Goal: Task Accomplishment & Management: Use online tool/utility

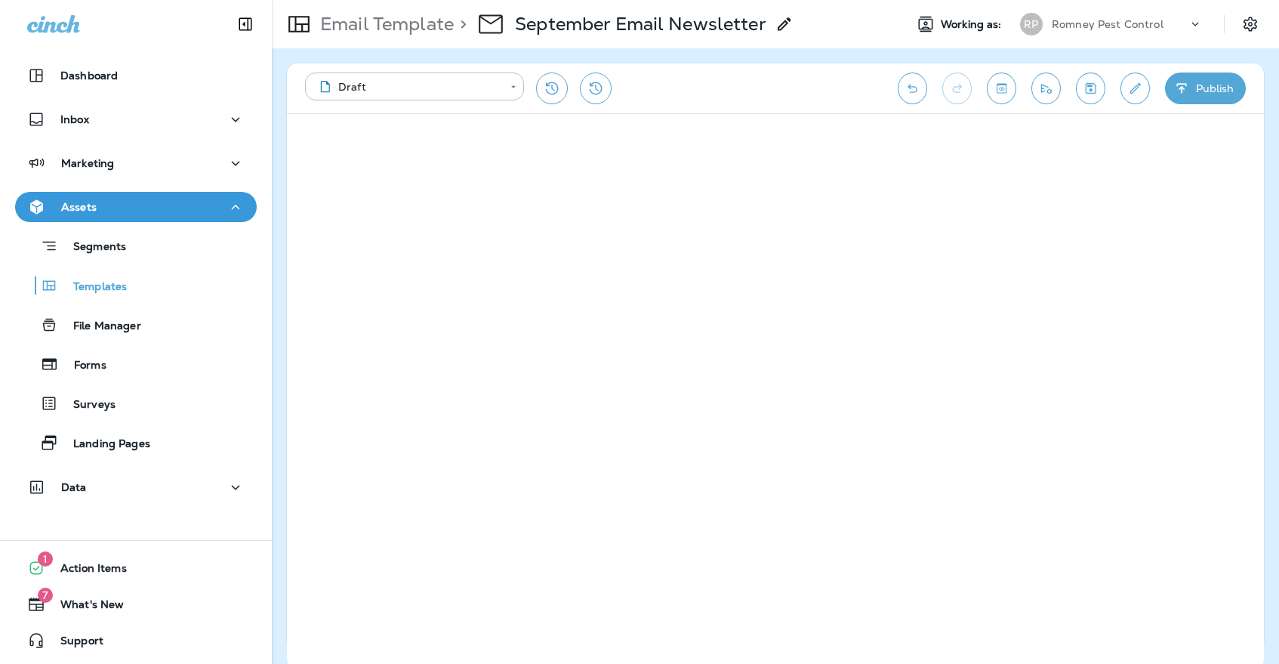
click at [1097, 79] on button "Save" at bounding box center [1090, 88] width 29 height 32
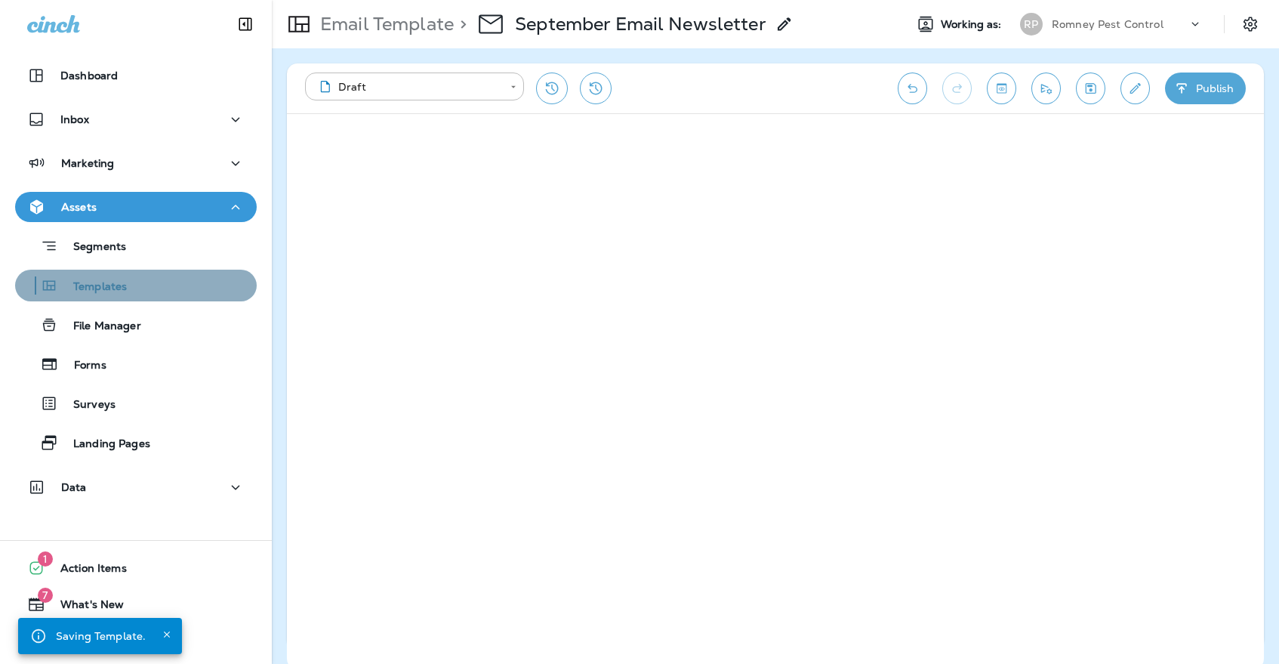
click at [188, 279] on div "Templates" at bounding box center [136, 285] width 230 height 23
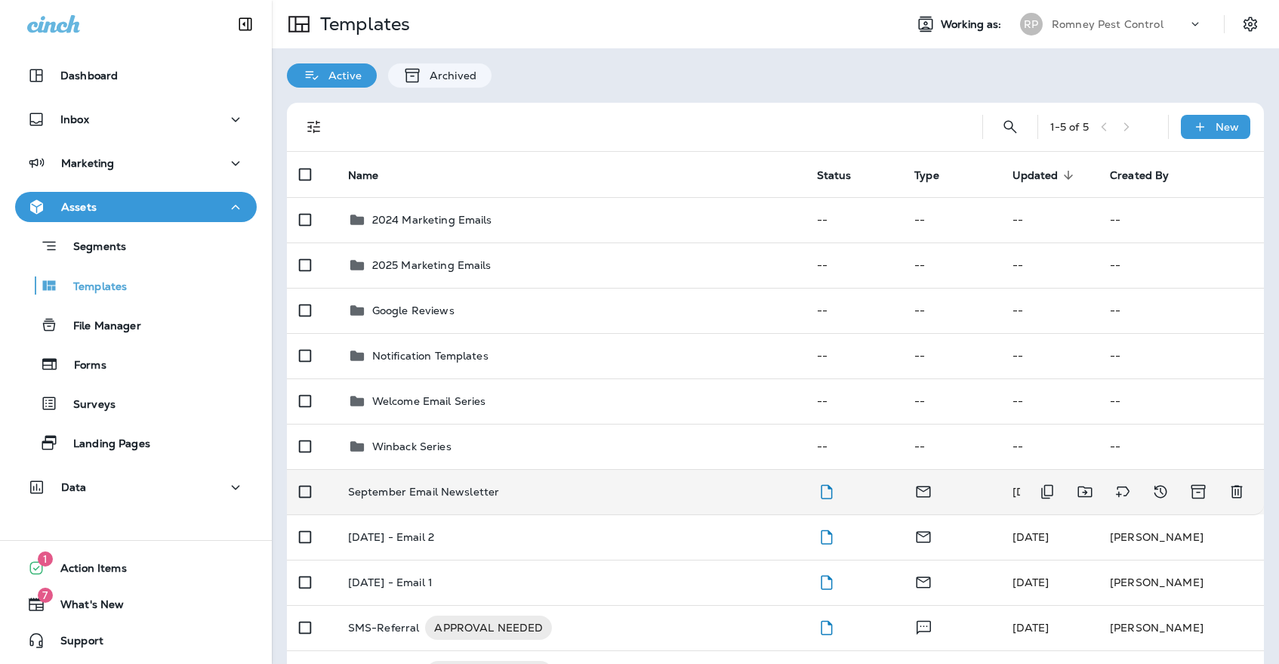
click at [393, 485] on p "September Email Newsletter" at bounding box center [424, 491] width 152 height 12
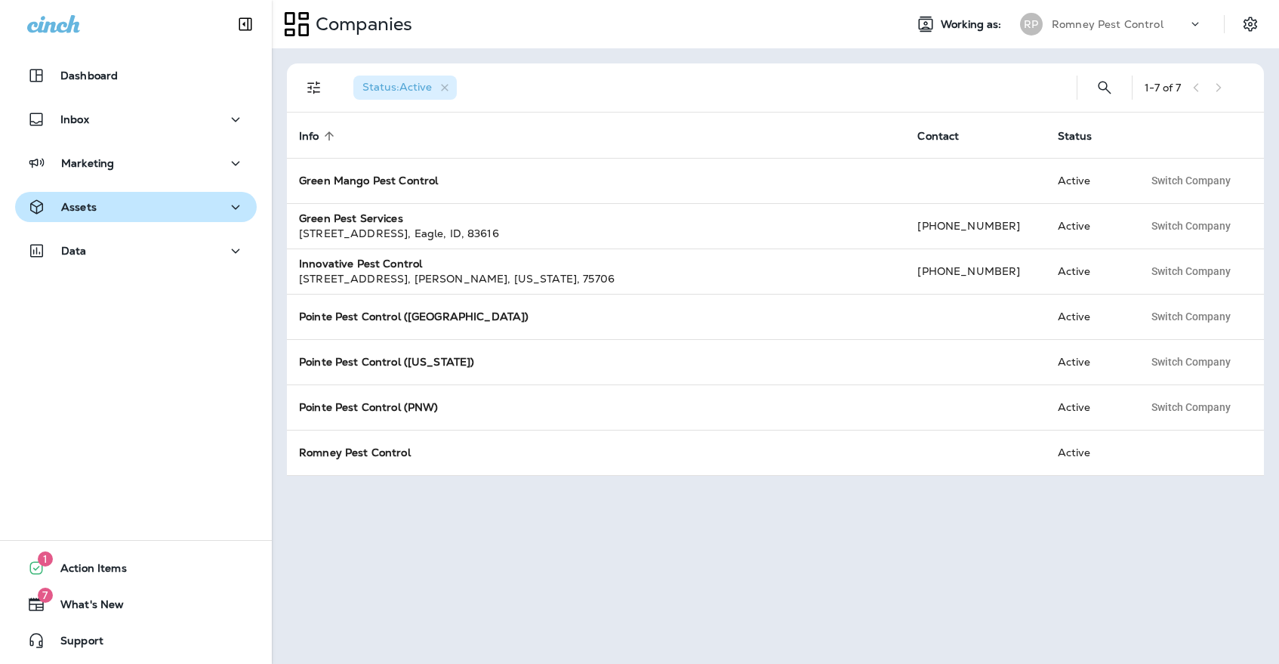
click at [175, 205] on div "Assets" at bounding box center [135, 207] width 217 height 19
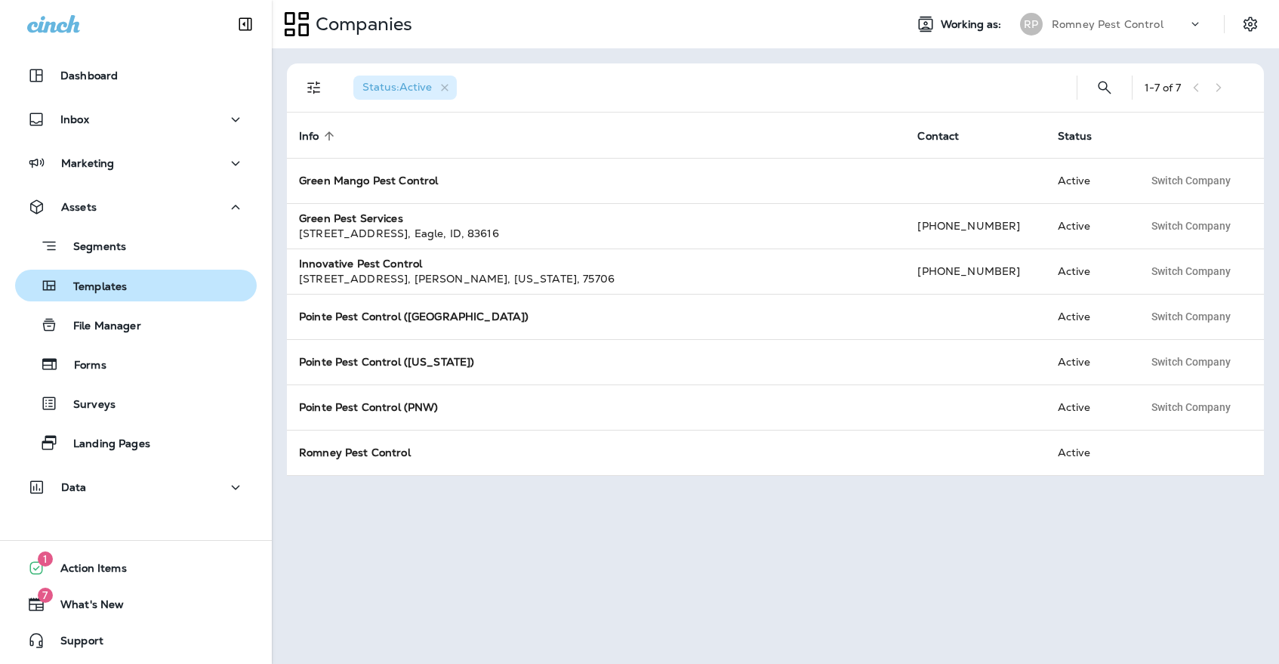
click at [144, 283] on div "Templates" at bounding box center [136, 285] width 230 height 23
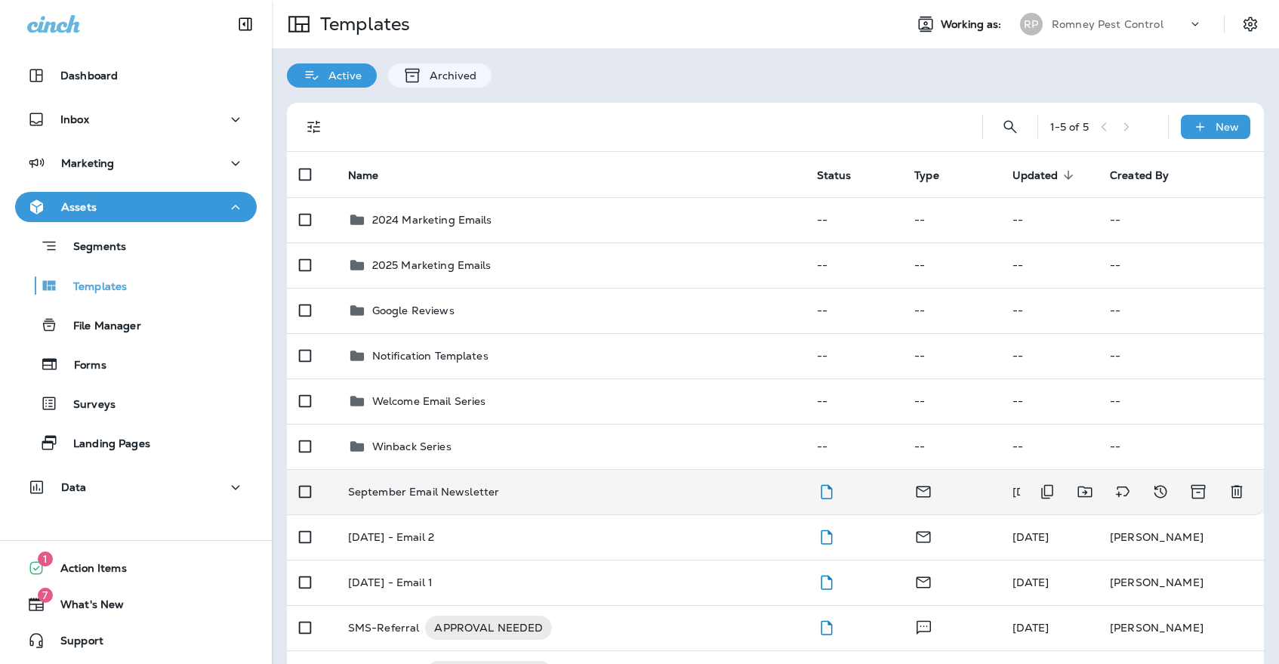
click at [564, 469] on td "September Email Newsletter" at bounding box center [570, 491] width 469 height 45
